Goal: Task Accomplishment & Management: Manage account settings

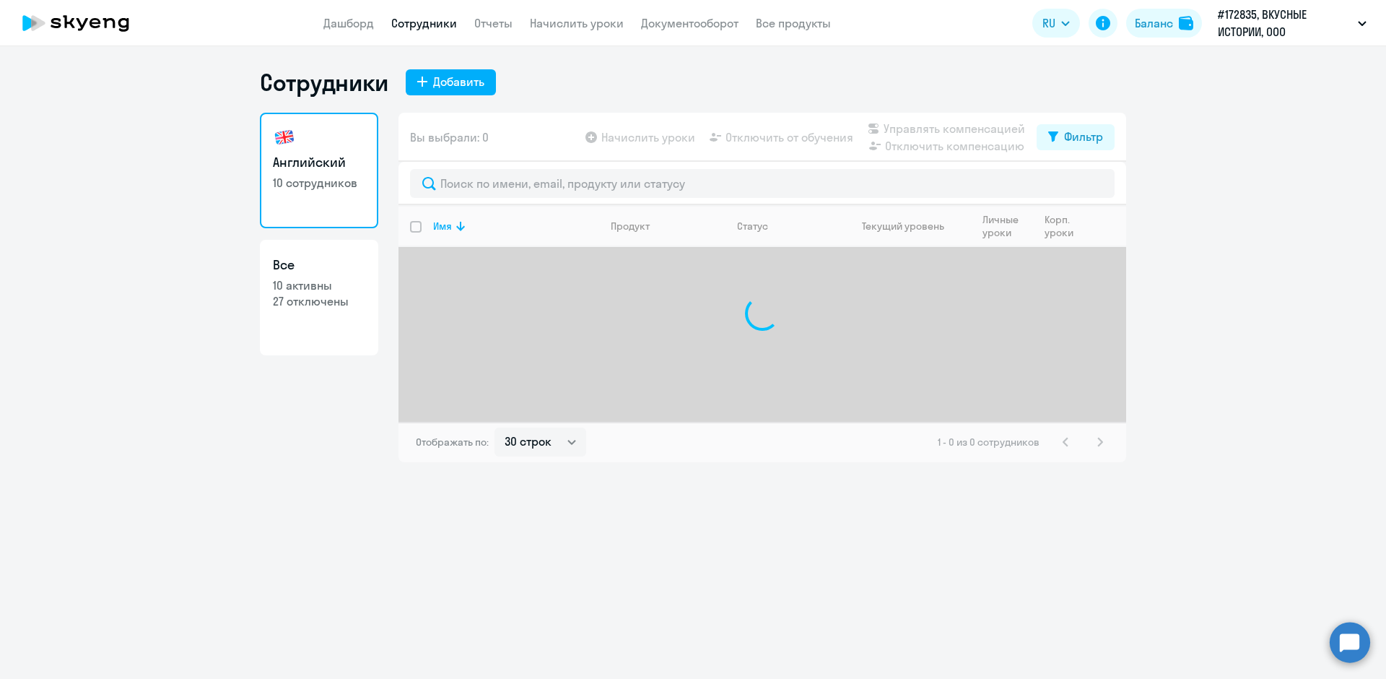
select select "30"
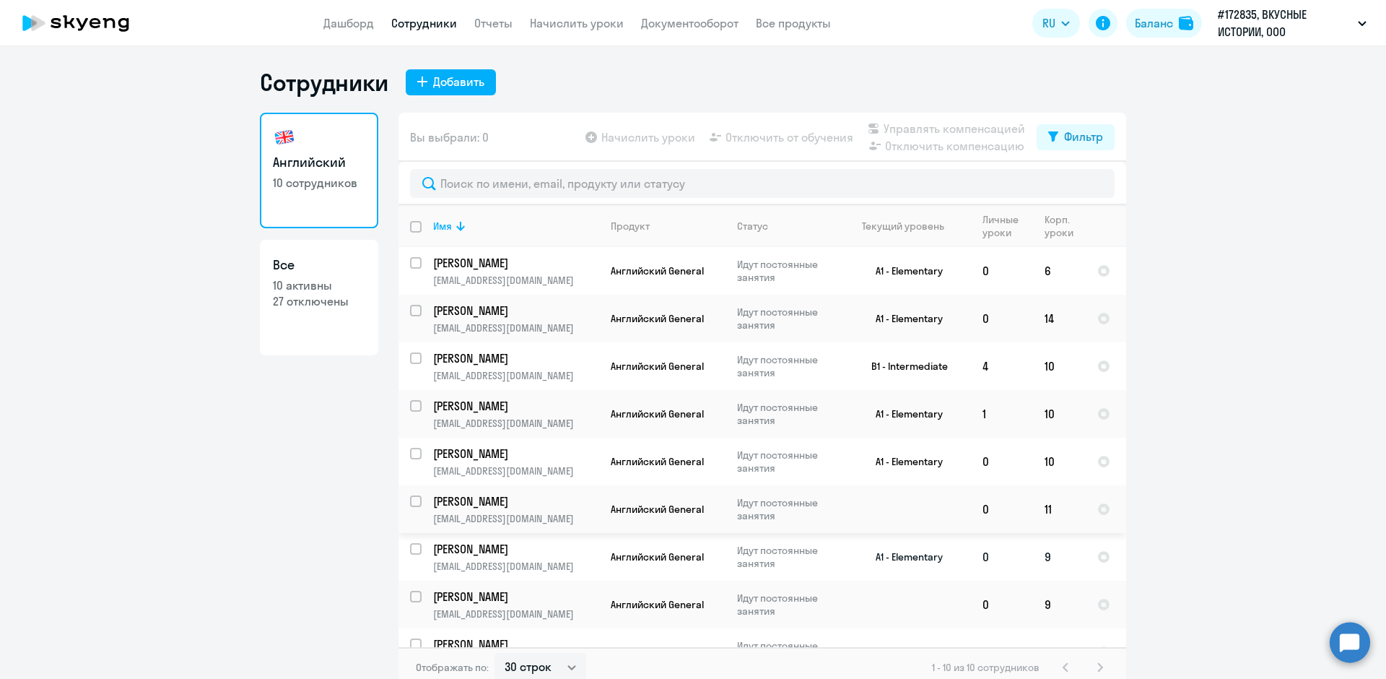
scroll to position [77, 0]
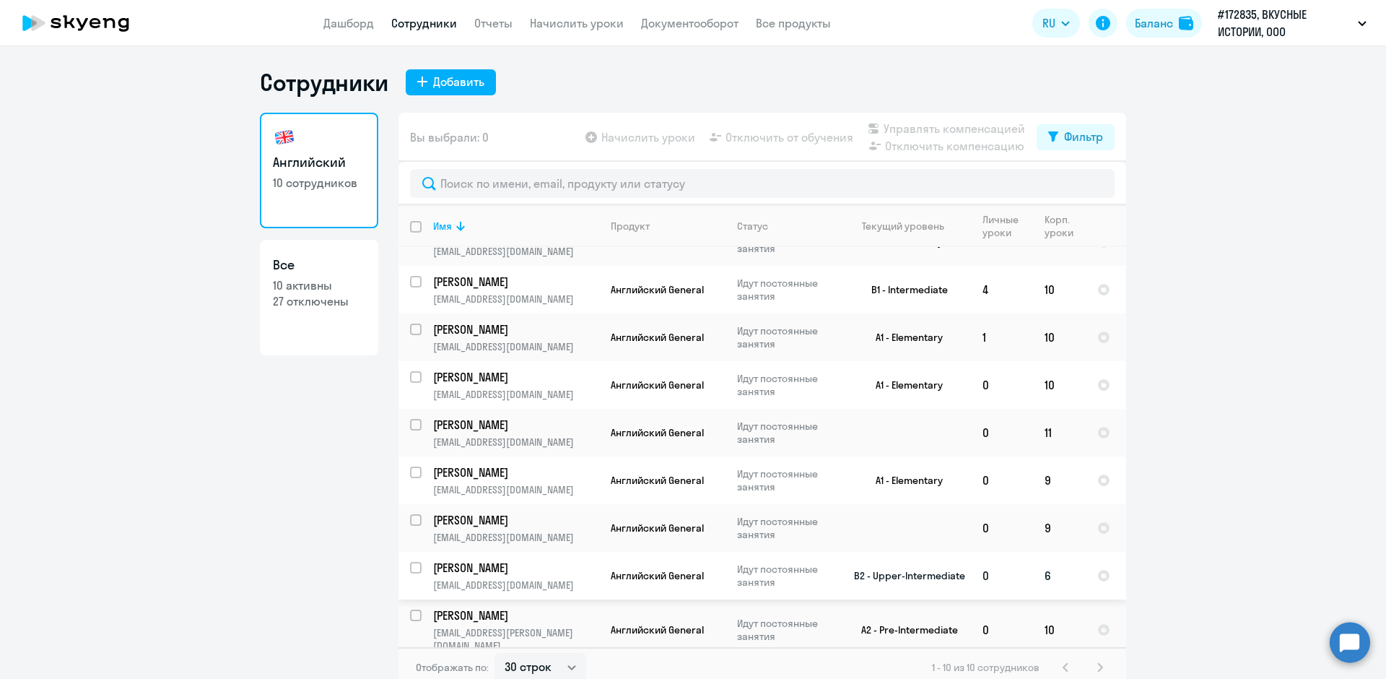
click at [1051, 578] on td "6" at bounding box center [1059, 576] width 53 height 48
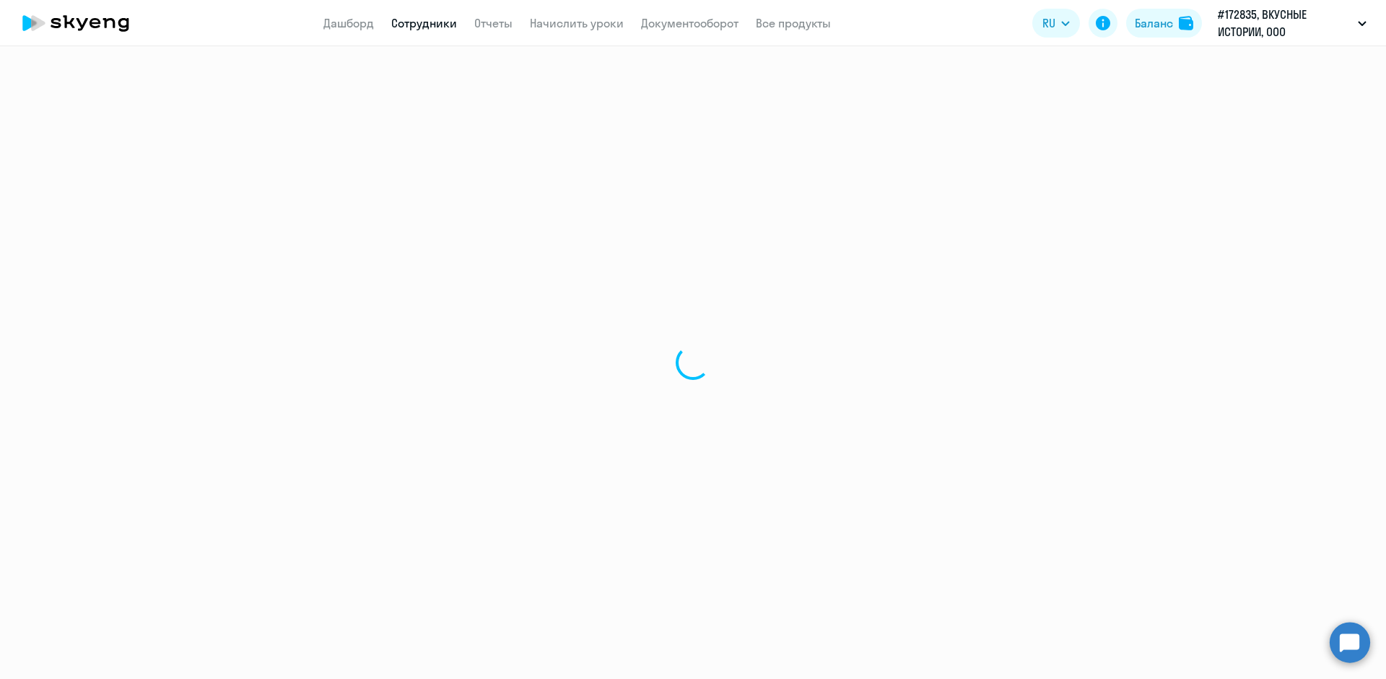
select select "english"
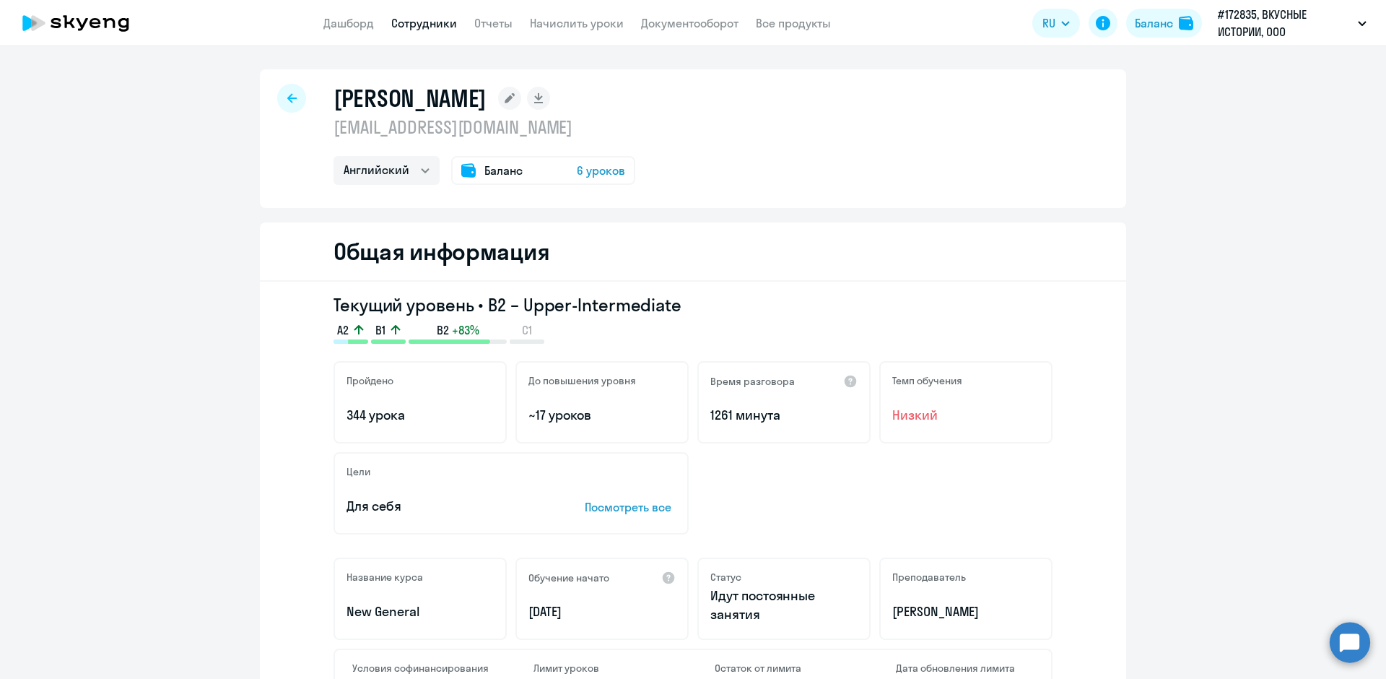
click at [584, 173] on span "6 уроков" at bounding box center [601, 170] width 48 height 17
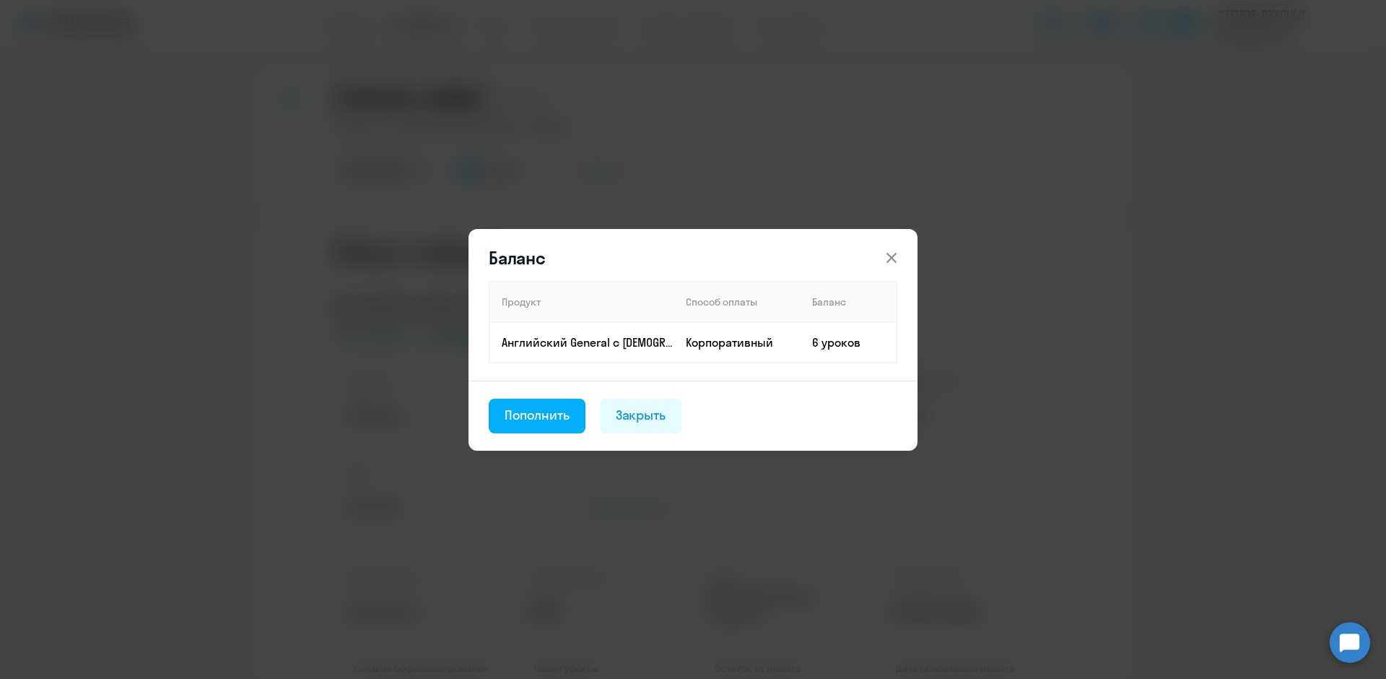
click at [544, 412] on div "Пополнить" at bounding box center [537, 415] width 65 height 19
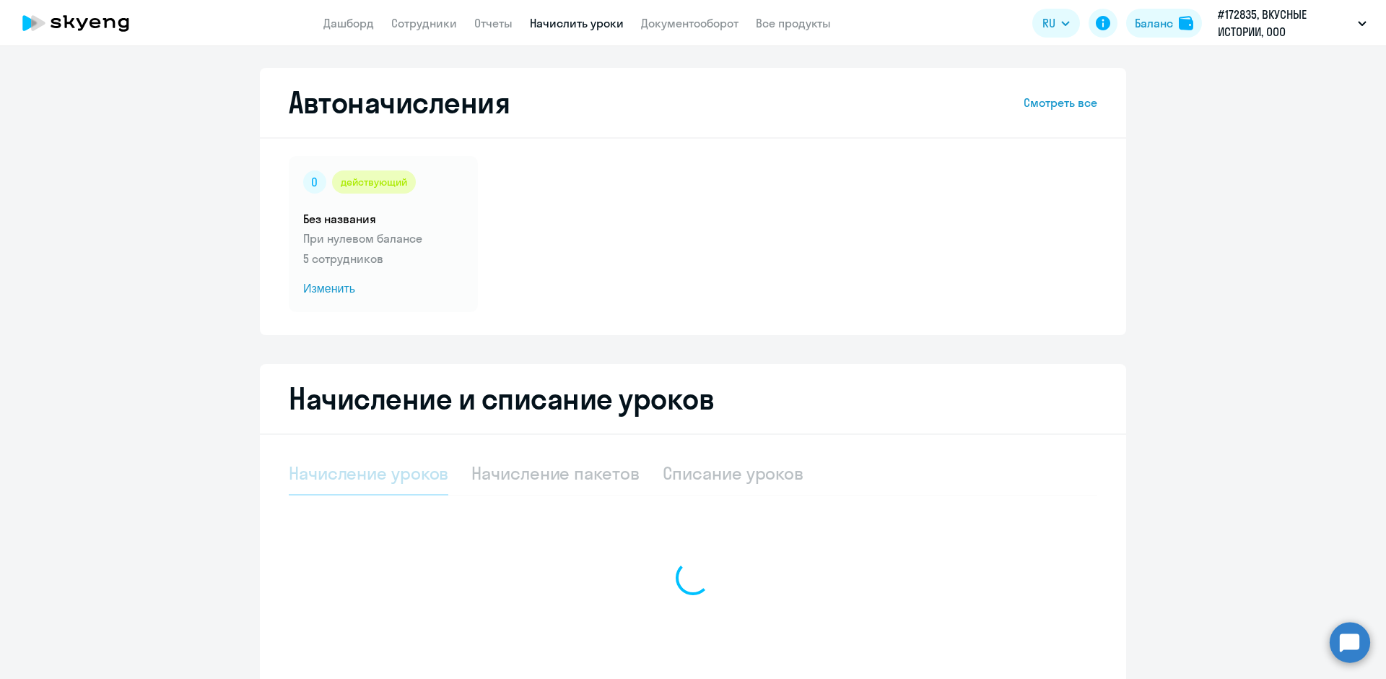
select select "10"
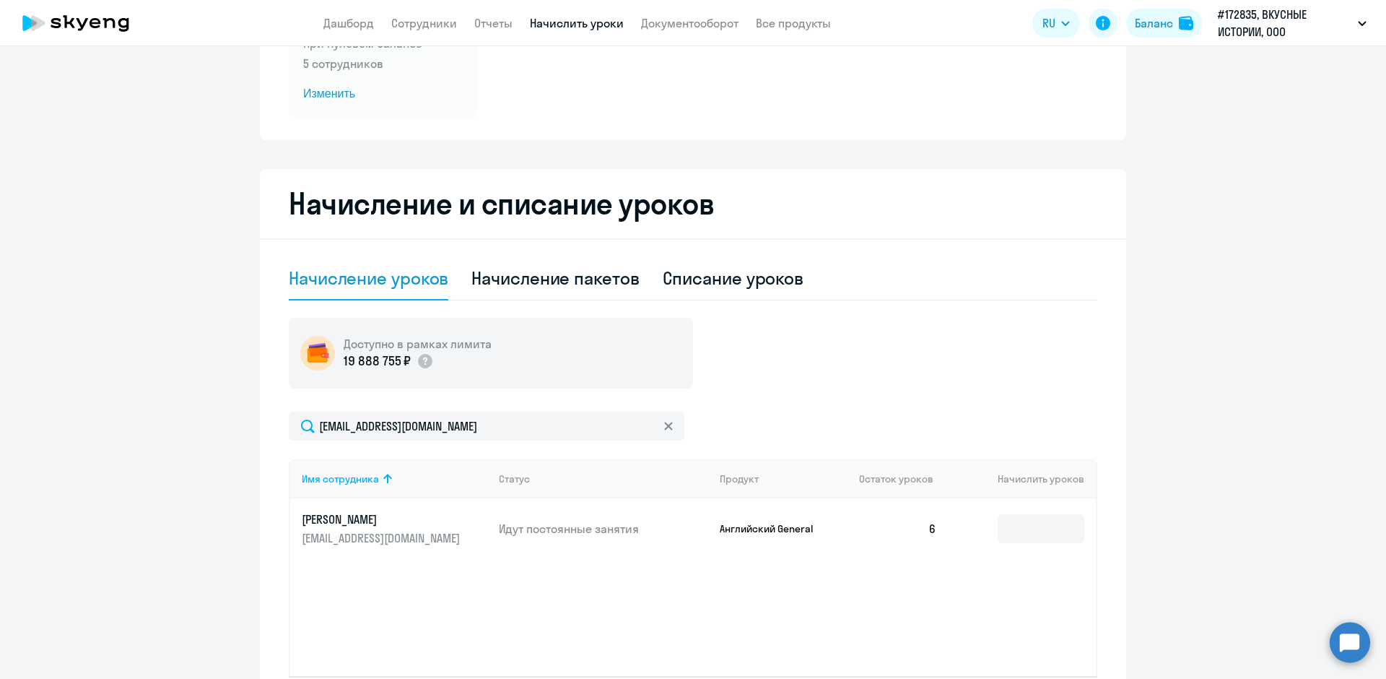
scroll to position [217, 0]
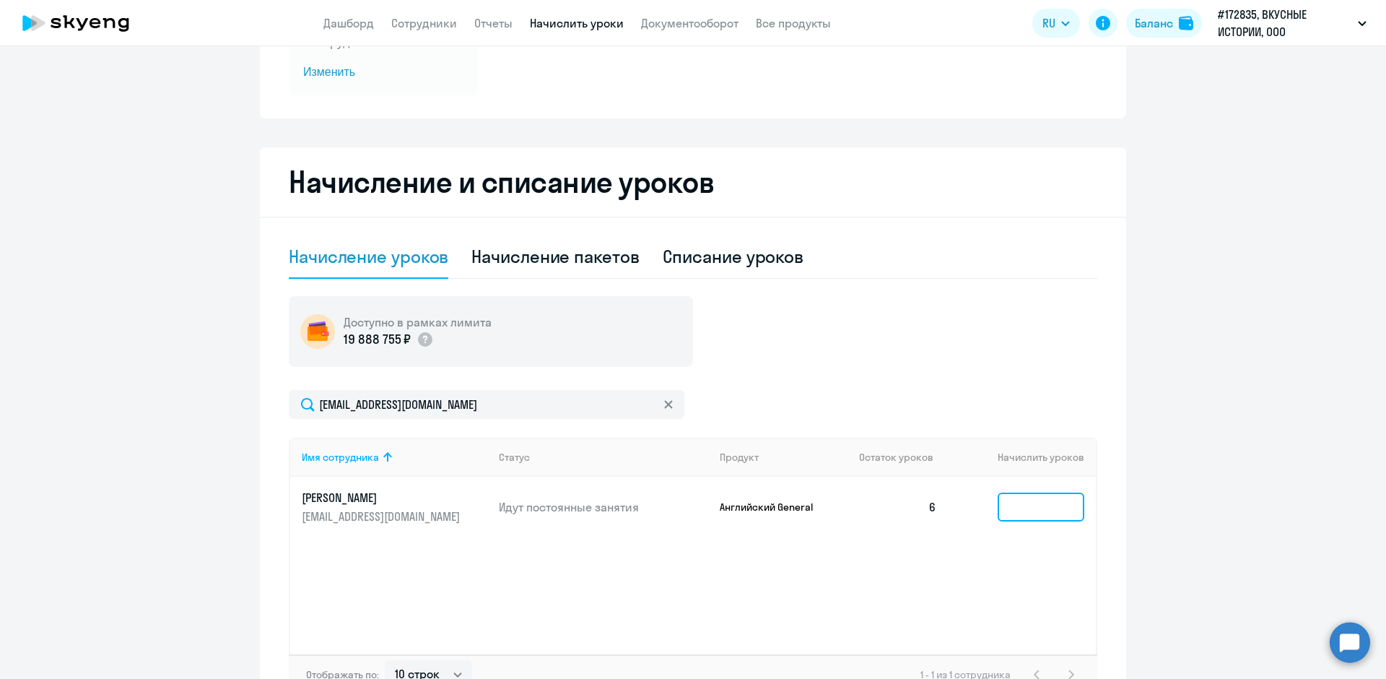
click at [1002, 503] on input at bounding box center [1041, 506] width 87 height 29
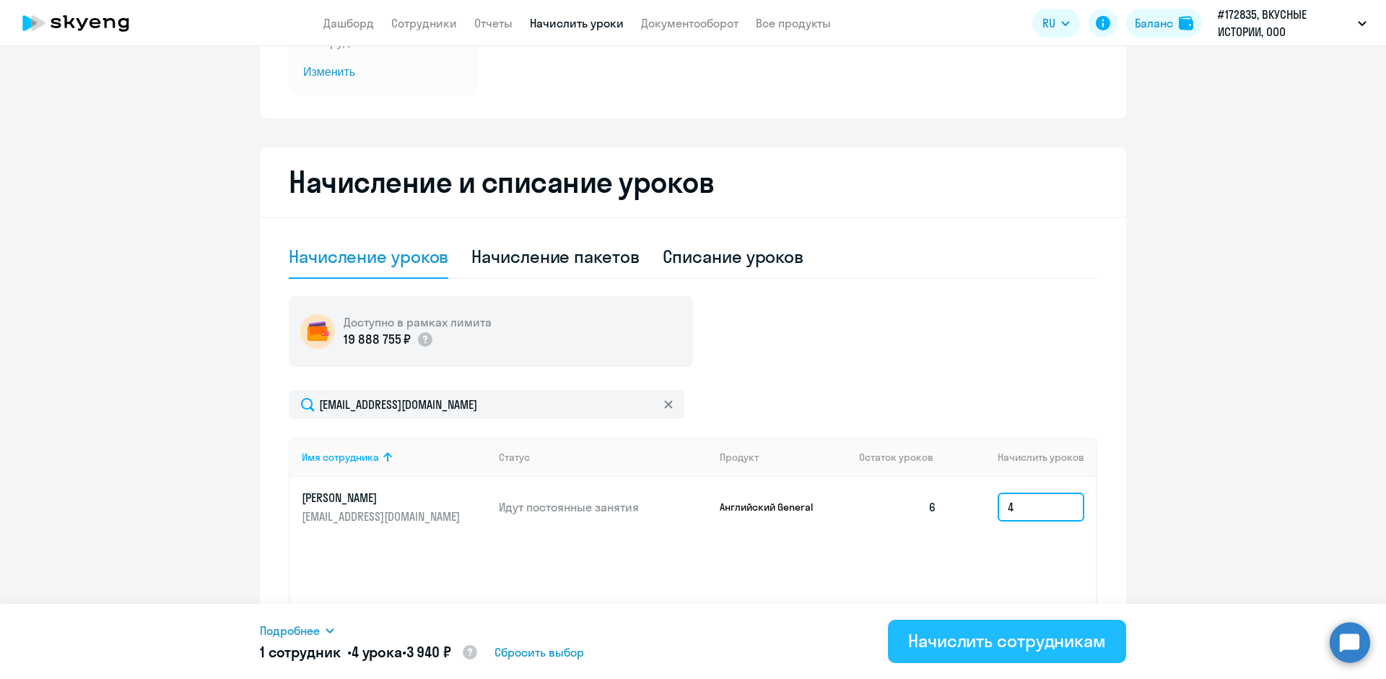
type input "4"
click at [968, 648] on div "Начислить сотрудникам" at bounding box center [1007, 640] width 198 height 23
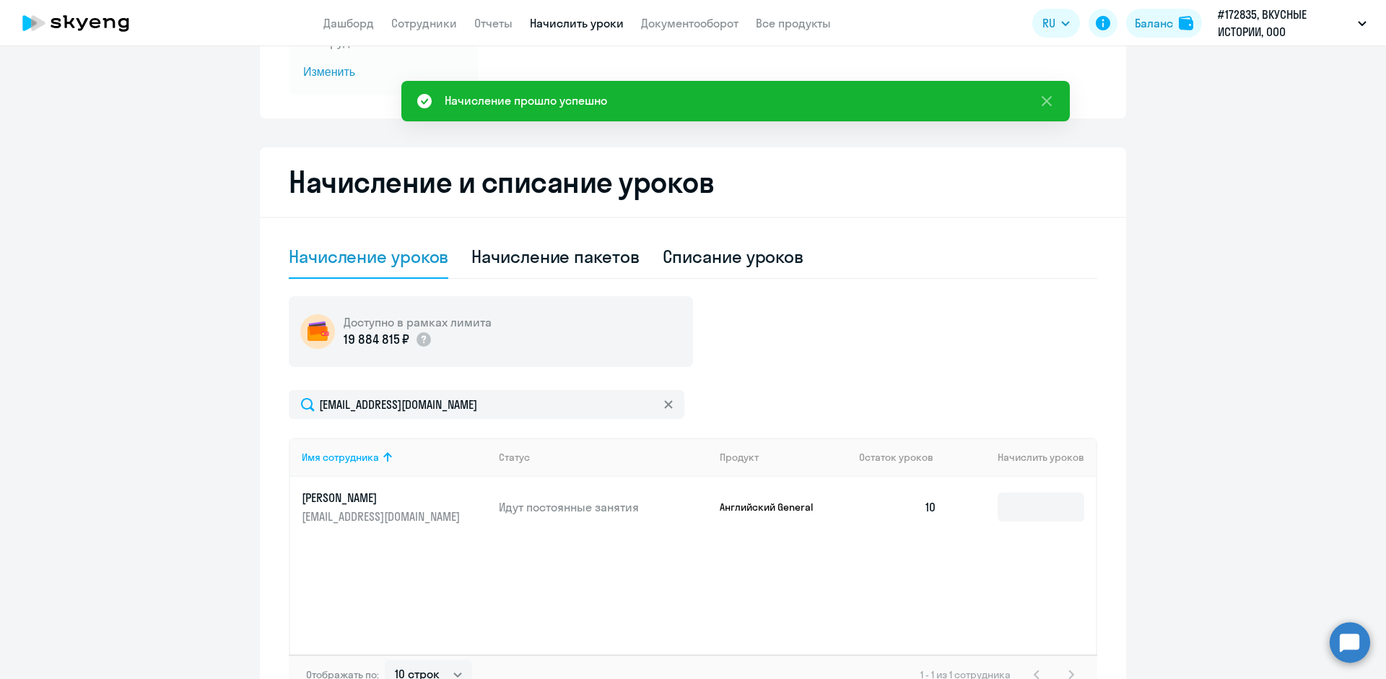
click at [575, 23] on link "Начислить уроки" at bounding box center [577, 23] width 94 height 14
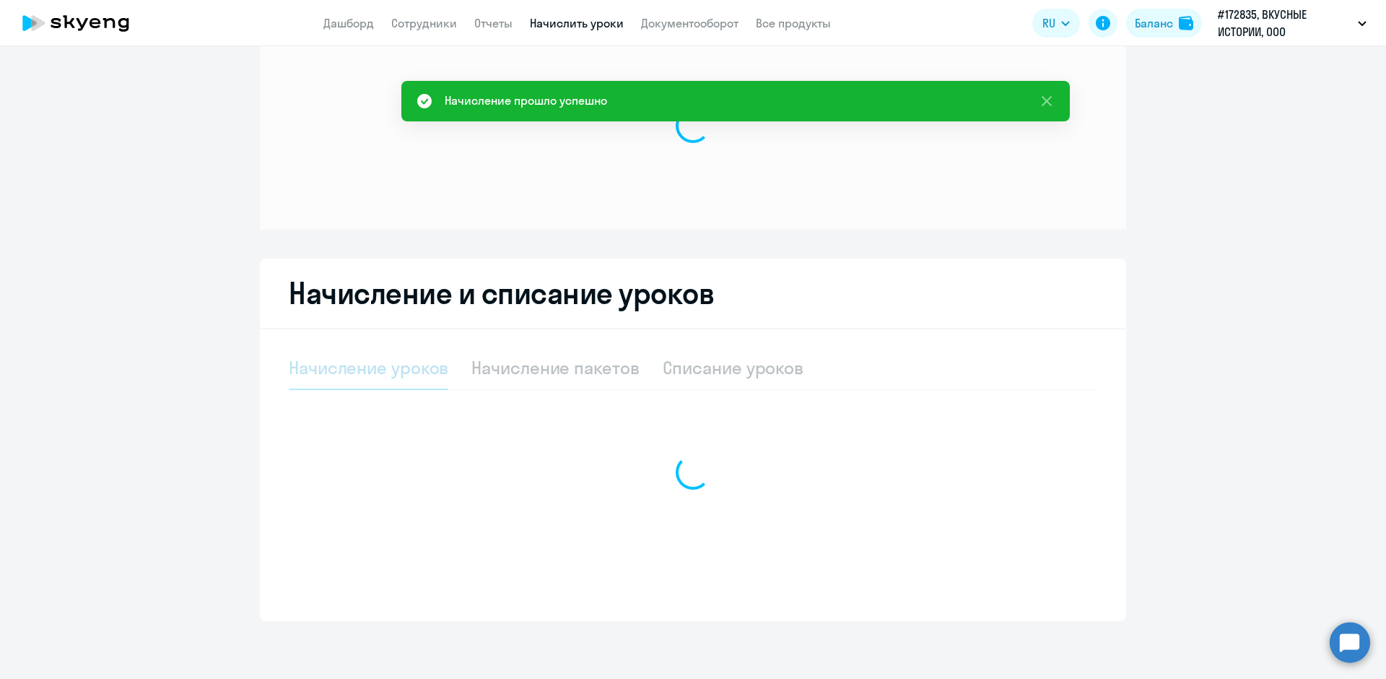
scroll to position [46, 0]
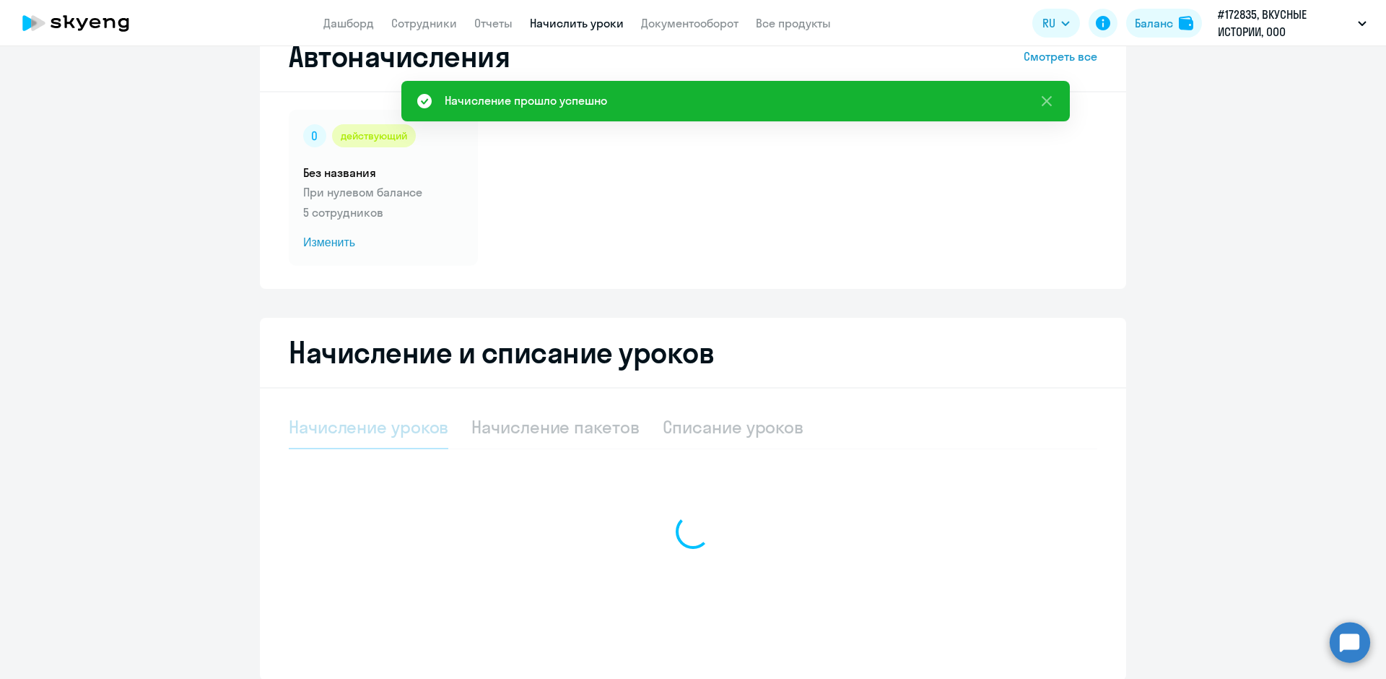
select select "10"
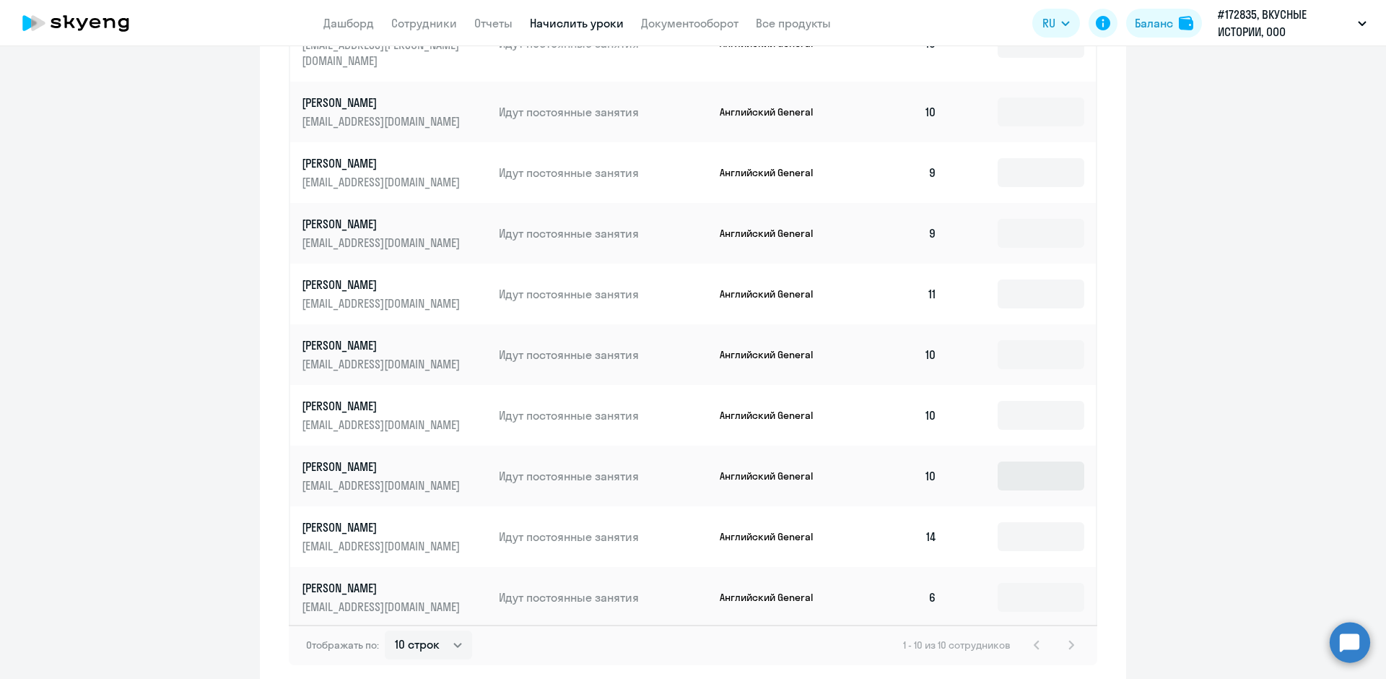
scroll to position [742, 0]
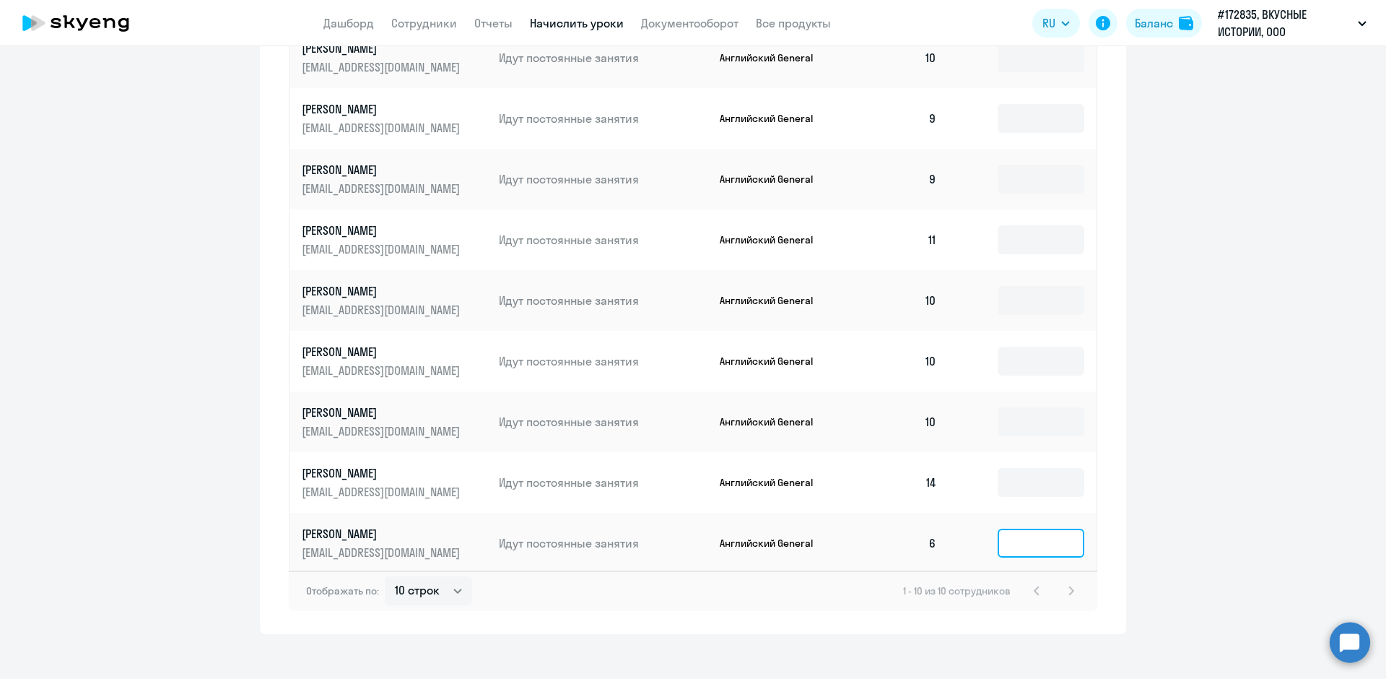
click at [1012, 529] on input at bounding box center [1041, 543] width 87 height 29
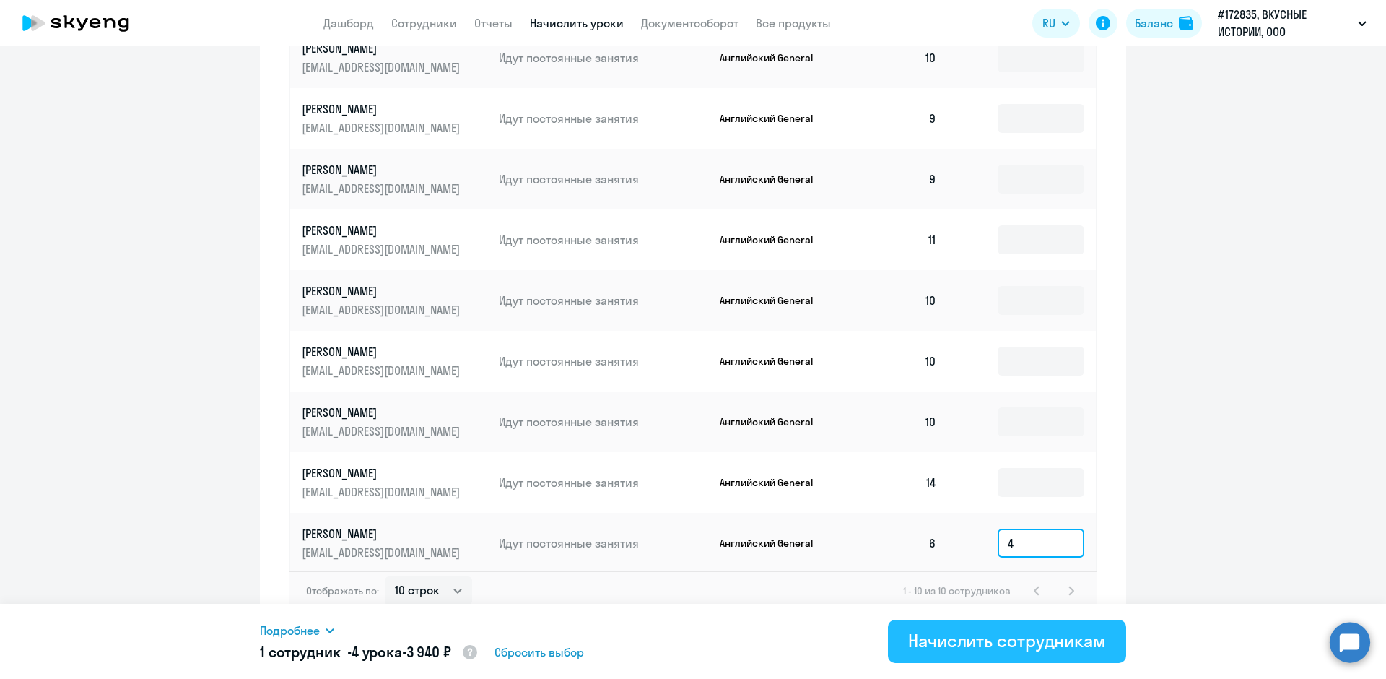
type input "4"
click at [1000, 643] on div "Начислить сотрудникам" at bounding box center [1007, 640] width 198 height 23
